Goal: Complete application form

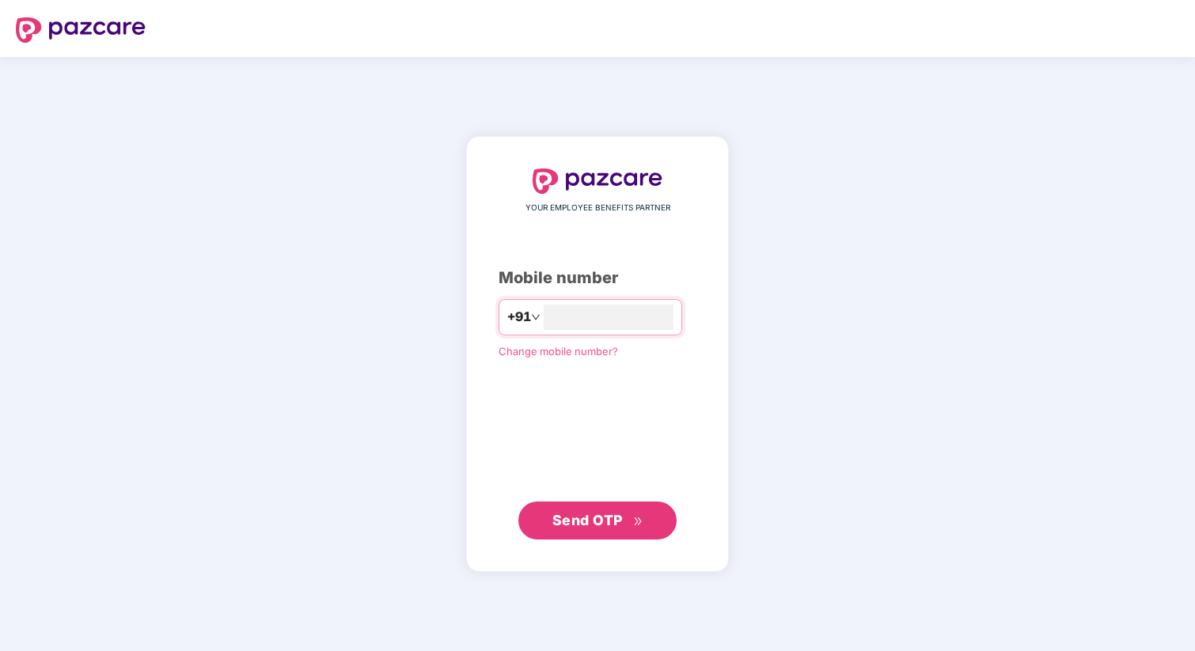
type input "**********"
click at [582, 522] on span "Send OTP" at bounding box center [587, 520] width 70 height 17
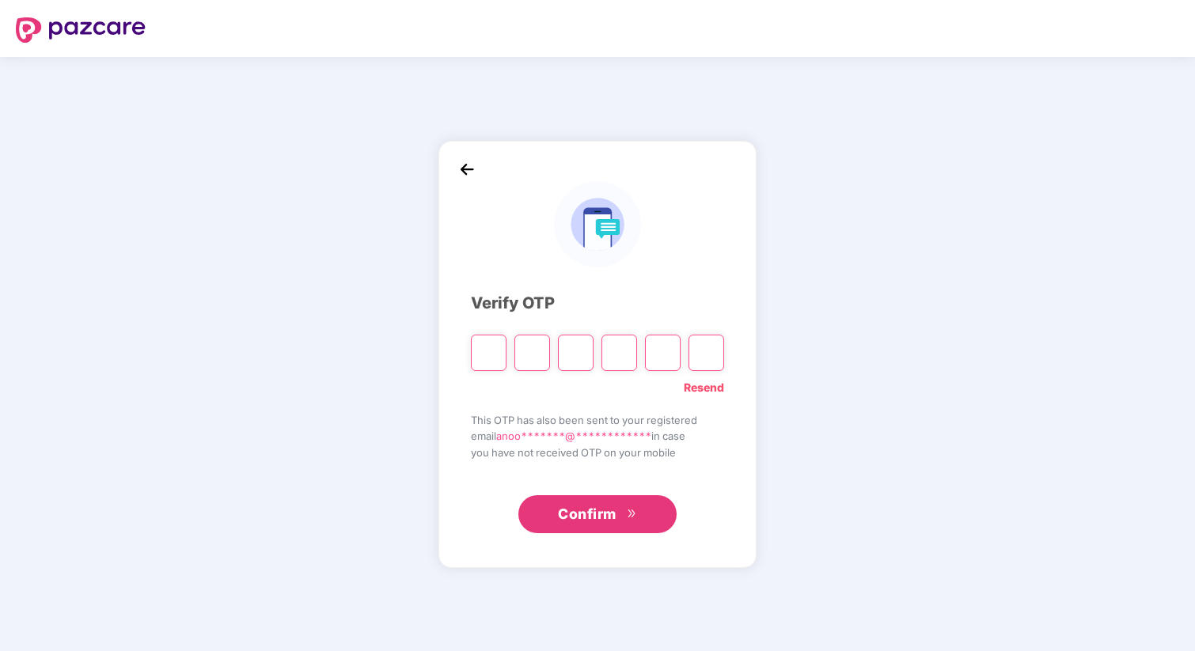
type input "*"
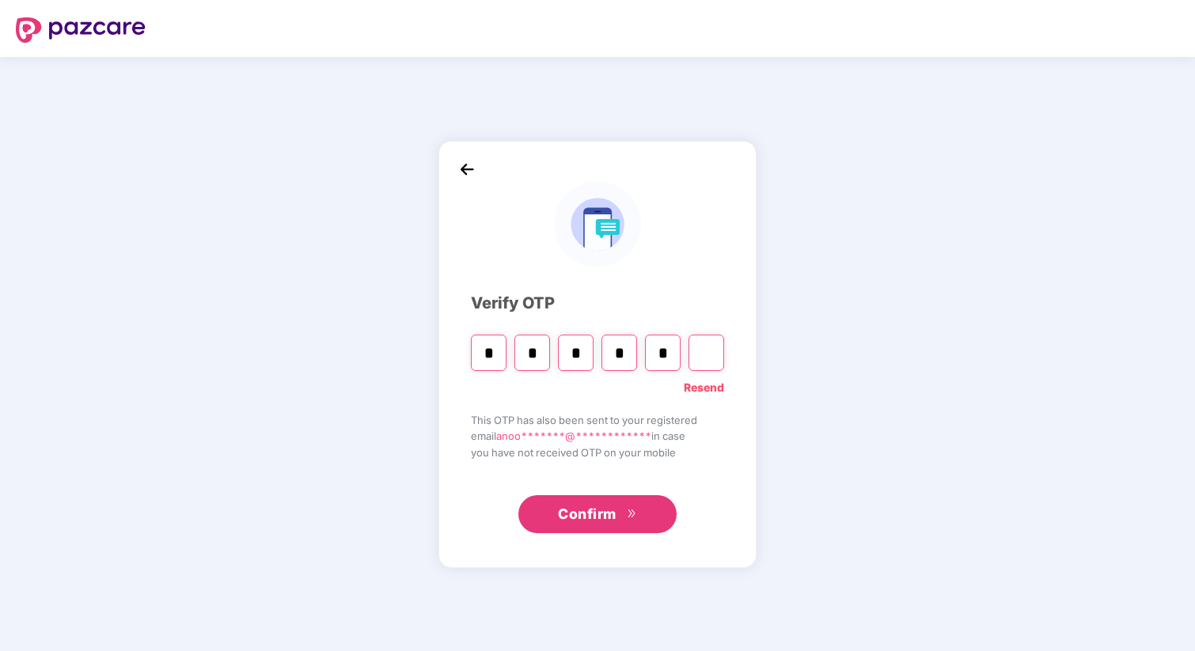
type input "*"
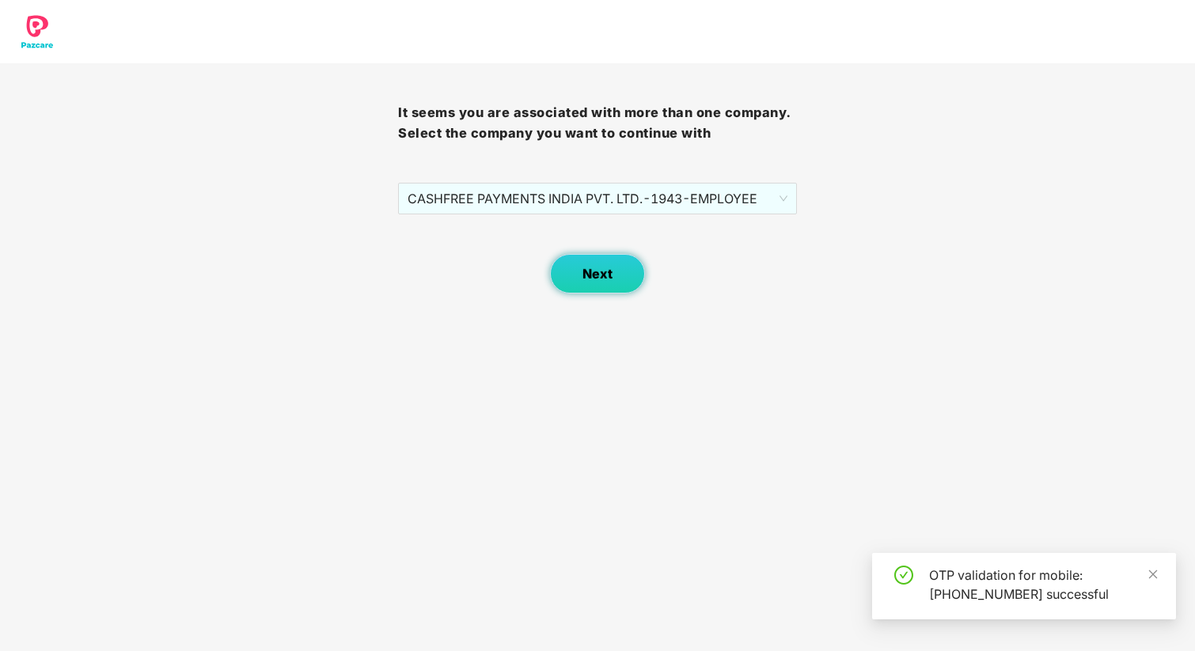
click at [599, 273] on span "Next" at bounding box center [597, 274] width 30 height 15
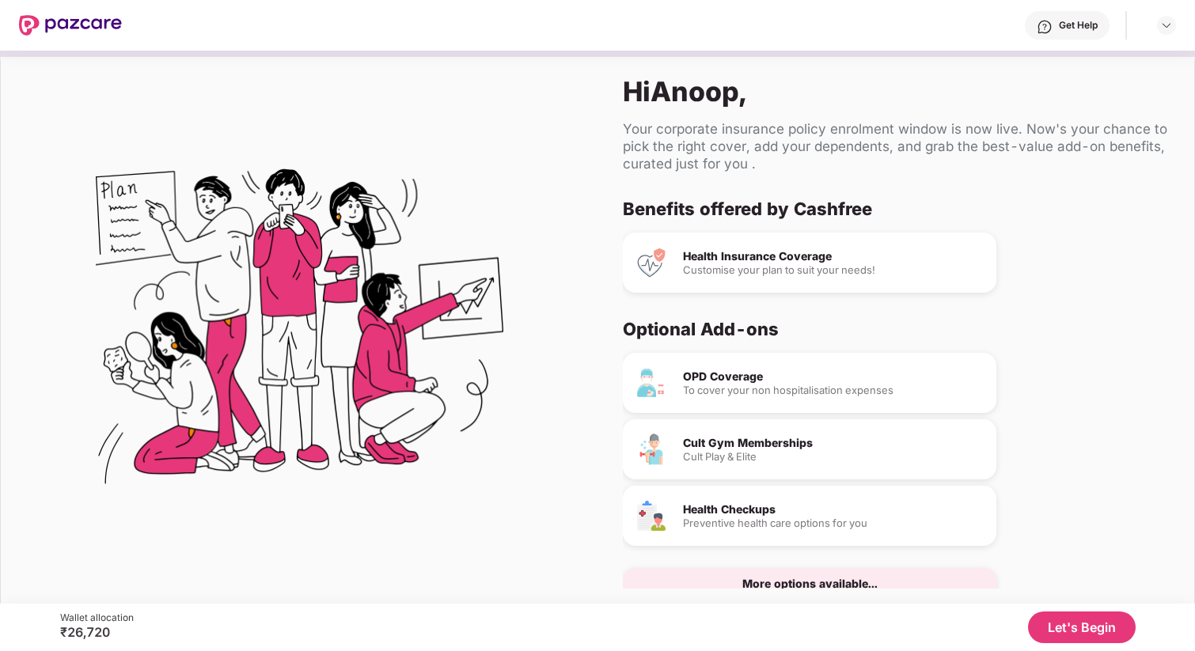
click at [820, 253] on div "Health Insurance Coverage" at bounding box center [833, 256] width 301 height 11
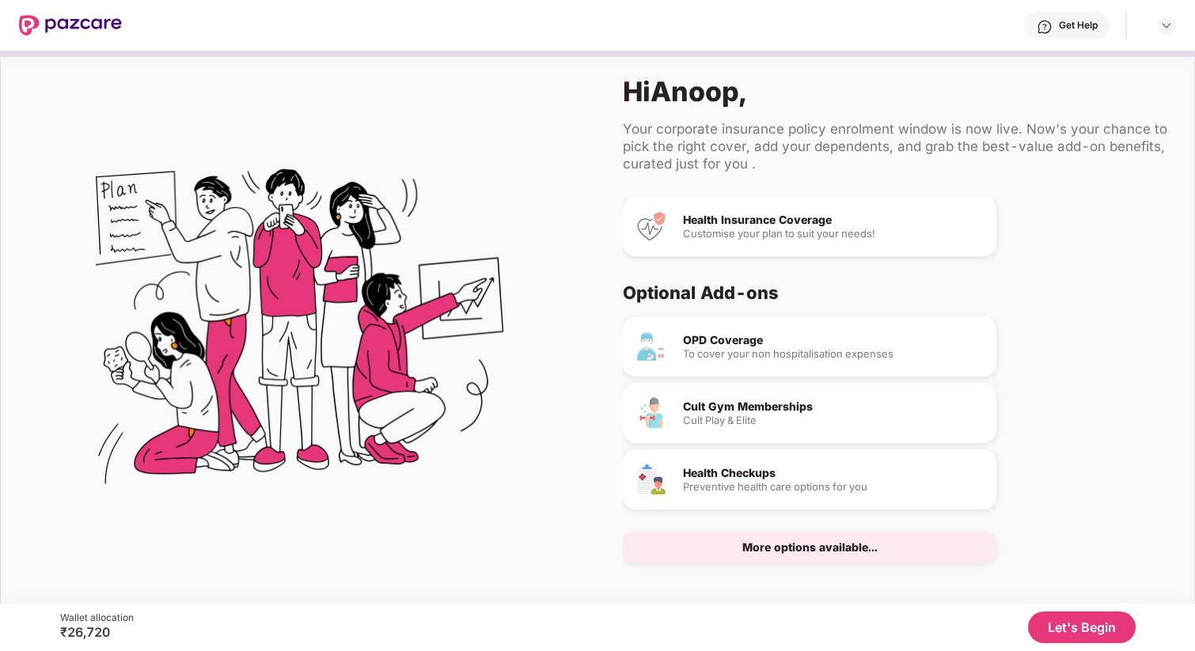
click at [850, 552] on div "More options available..." at bounding box center [809, 547] width 135 height 11
click at [835, 426] on div "Cult Gym Memberships Cult Play & Elite" at bounding box center [810, 413] width 374 height 60
click at [845, 335] on div "OPD Coverage" at bounding box center [833, 340] width 301 height 11
click at [1089, 628] on button "Let's Begin" at bounding box center [1082, 628] width 108 height 32
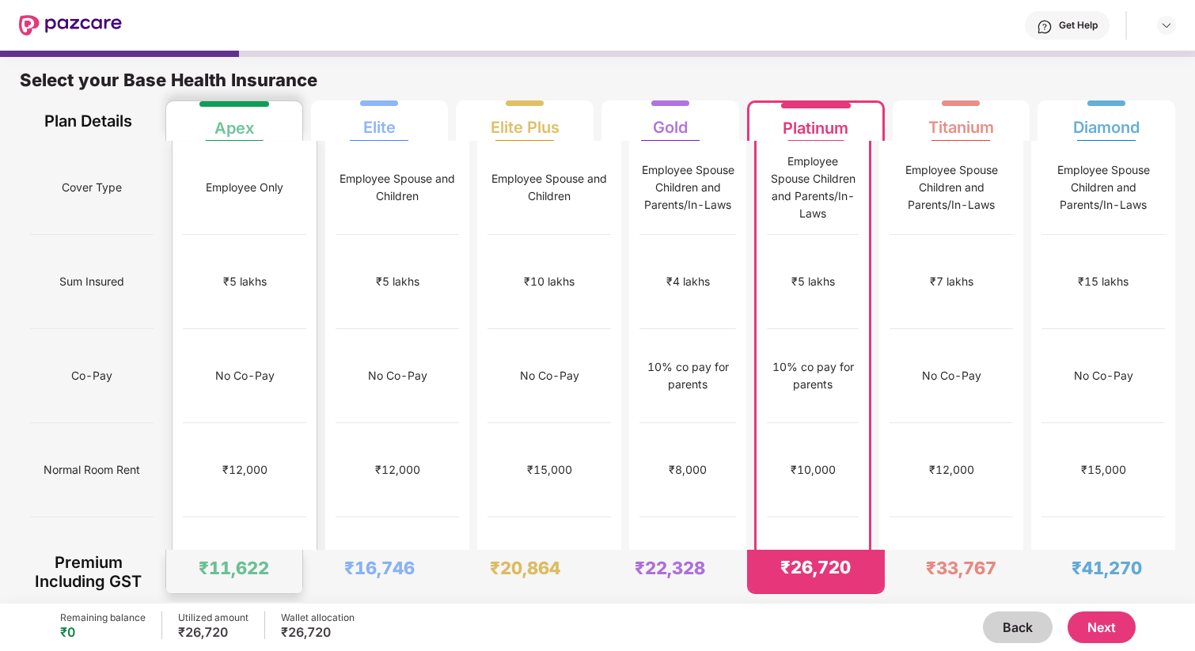
click at [218, 423] on div "₹12,000" at bounding box center [244, 470] width 123 height 94
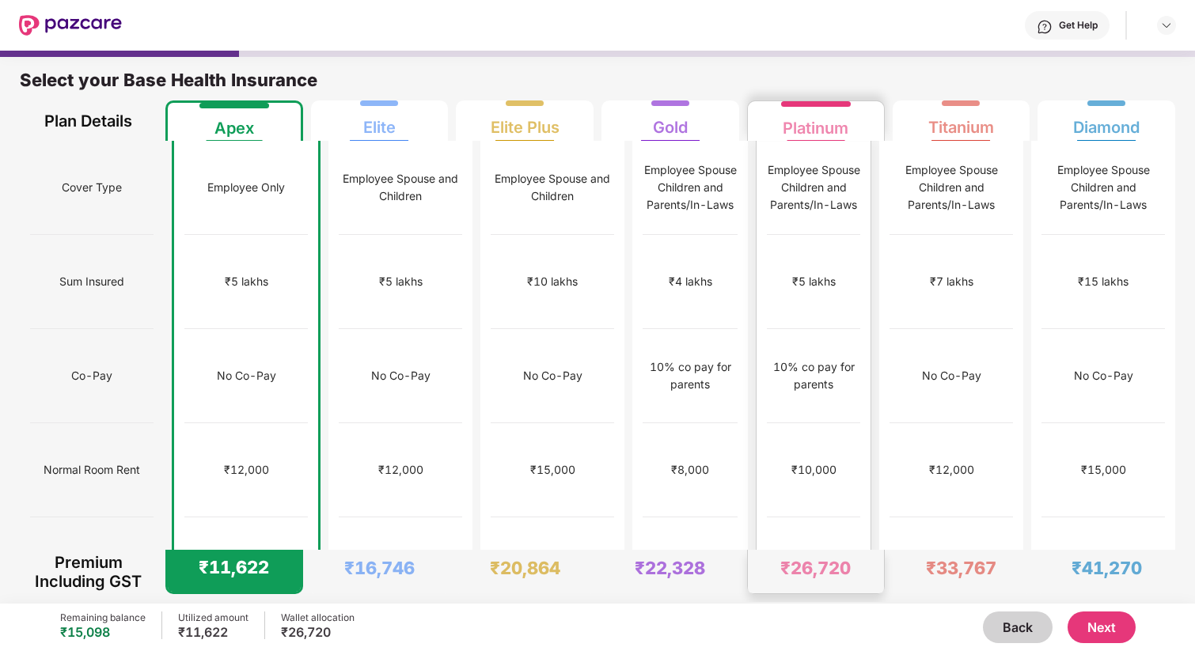
click at [799, 461] on div "₹10,000" at bounding box center [813, 469] width 45 height 17
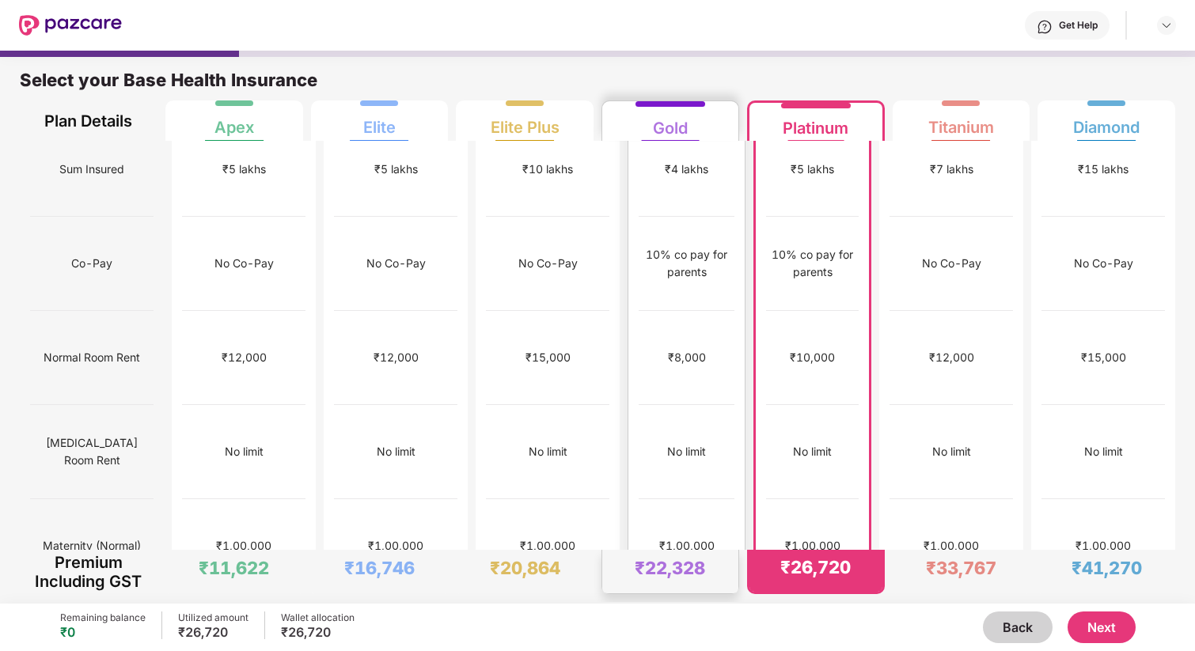
scroll to position [0, 0]
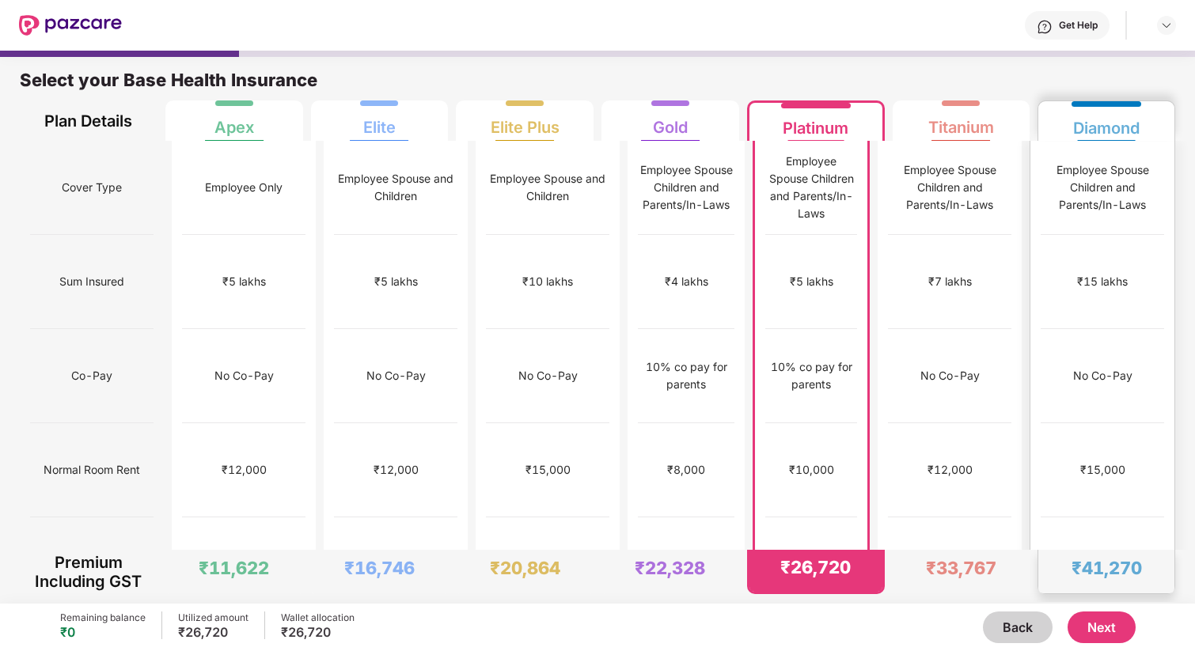
click at [1061, 423] on div "₹15,000" at bounding box center [1102, 470] width 123 height 94
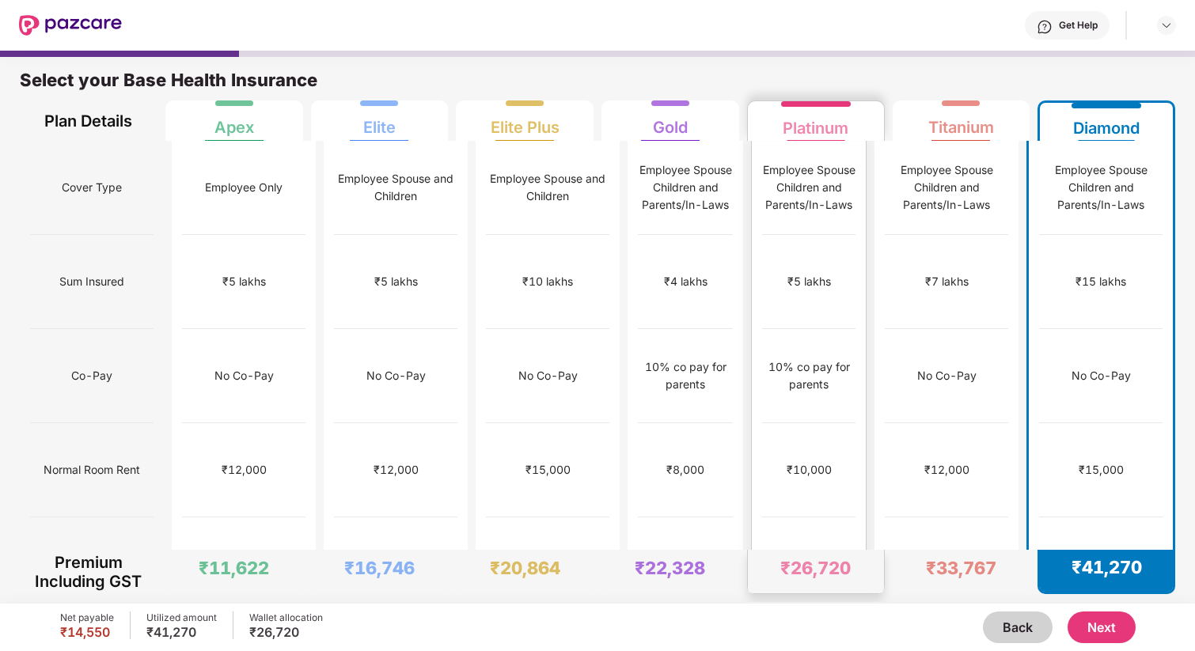
click at [807, 461] on div "₹10,000" at bounding box center [809, 469] width 45 height 17
